Goal: Information Seeking & Learning: Understand process/instructions

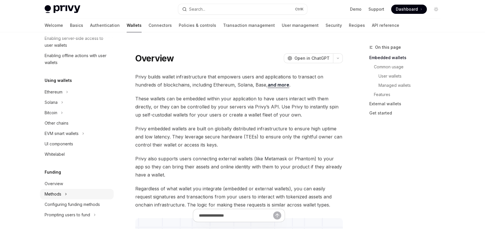
scroll to position [93, 0]
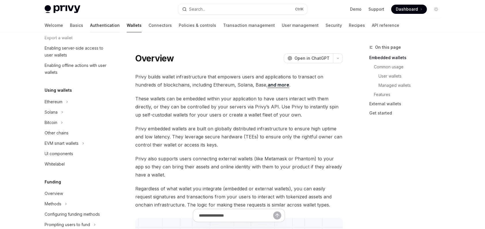
click at [90, 26] on link "Authentication" at bounding box center [105, 25] width 30 height 14
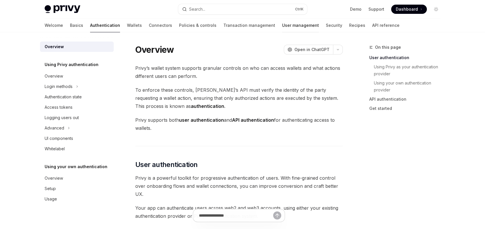
click at [282, 28] on link "User management" at bounding box center [300, 25] width 37 height 14
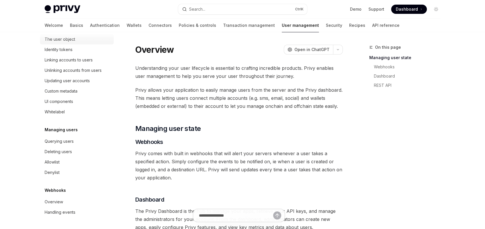
scroll to position [75, 0]
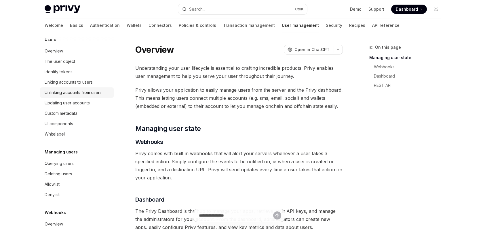
click at [98, 96] on div "Unlinking accounts from users" at bounding box center [73, 92] width 57 height 7
type textarea "*"
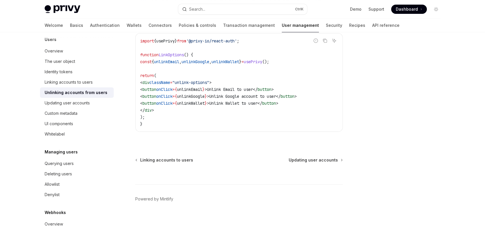
scroll to position [266, 0]
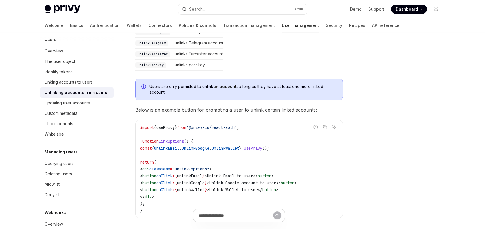
click at [195, 146] on span "unlinkGoogle" at bounding box center [196, 148] width 28 height 5
copy code "const { unlinkEmail , unlinkGoogle , unlinkWallet } = usePrivy ();"
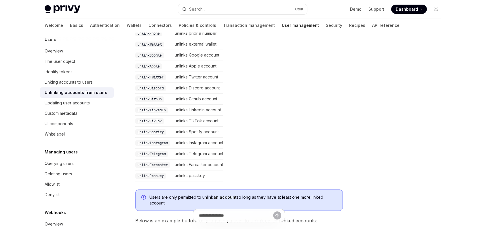
scroll to position [150, 0]
